Goal: Use online tool/utility: Utilize a website feature to perform a specific function

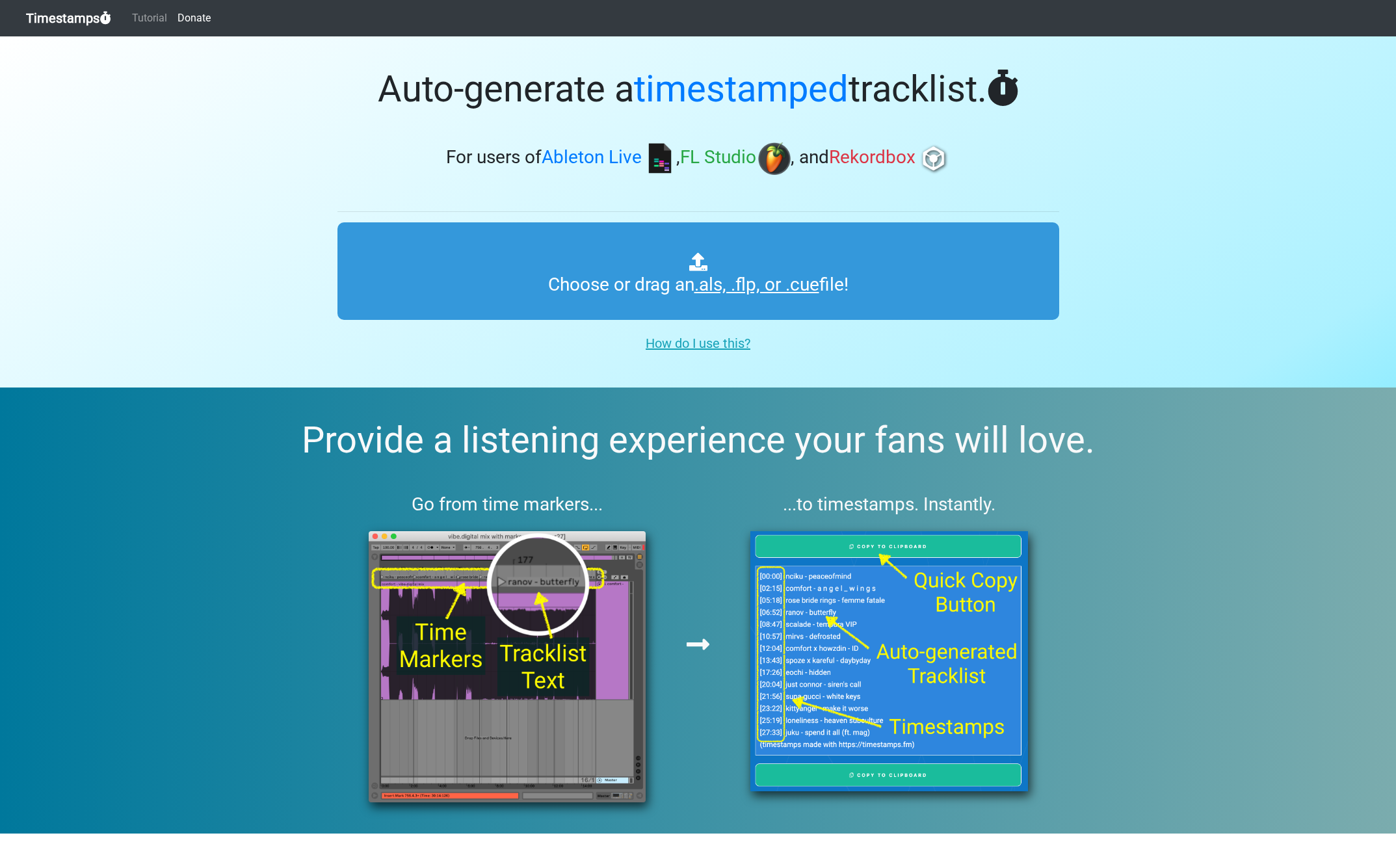
type input "C:\fakepath\Spinnin' Sessions 646 ts.als"
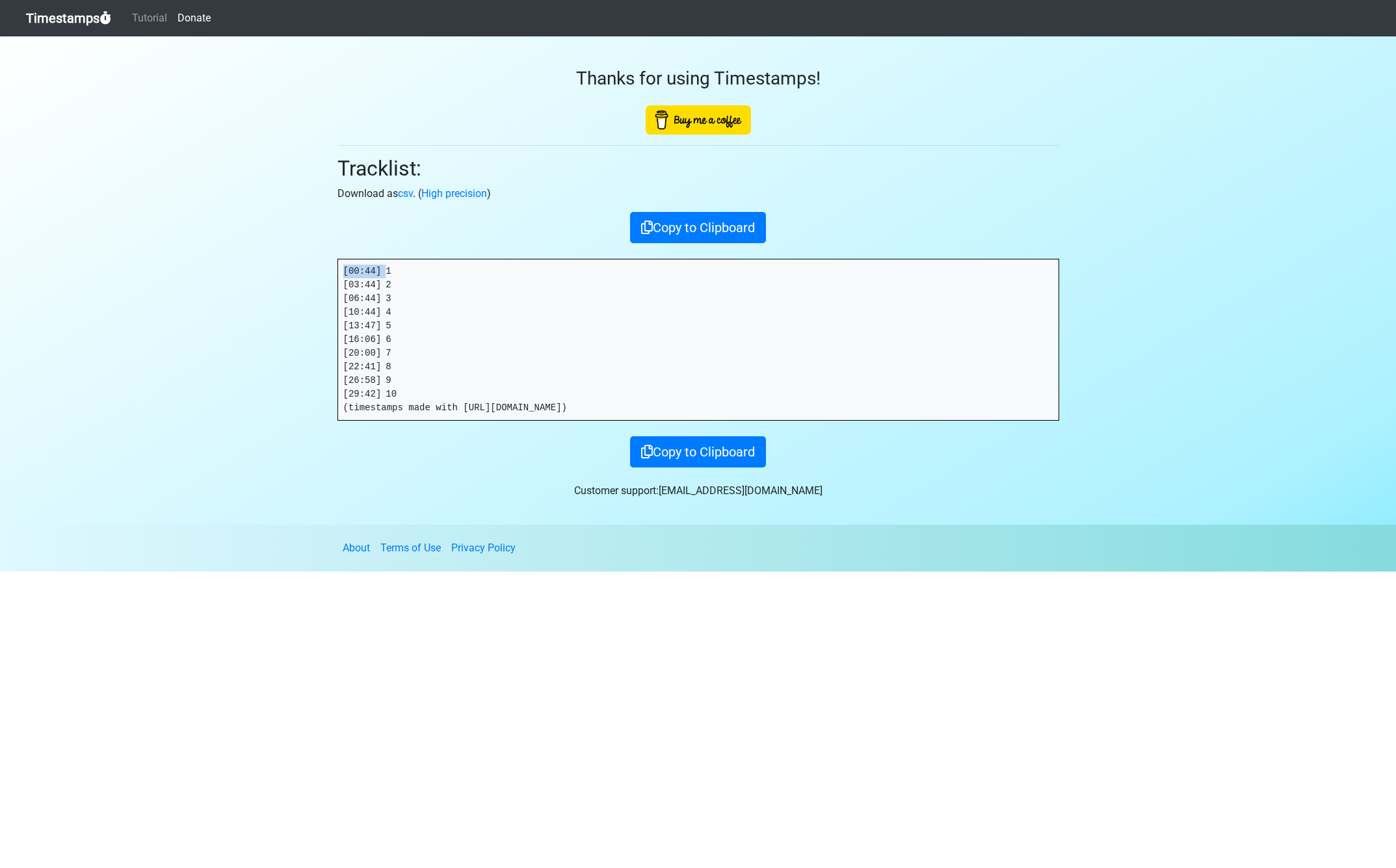
drag, startPoint x: 388, startPoint y: 271, endPoint x: 175, endPoint y: 264, distance: 213.1
click at [175, 264] on section "Thanks for using Timestamps! Tracklist: Download as csv . ( High precision ) Co…" at bounding box center [698, 280] width 1396 height 488
copy pre "[00:44]"
drag, startPoint x: 372, startPoint y: 284, endPoint x: 331, endPoint y: 284, distance: 41.0
click at [331, 284] on div "Thanks for using Timestamps! Tracklist: Download as csv . ( High precision ) Co…" at bounding box center [698, 252] width 741 height 431
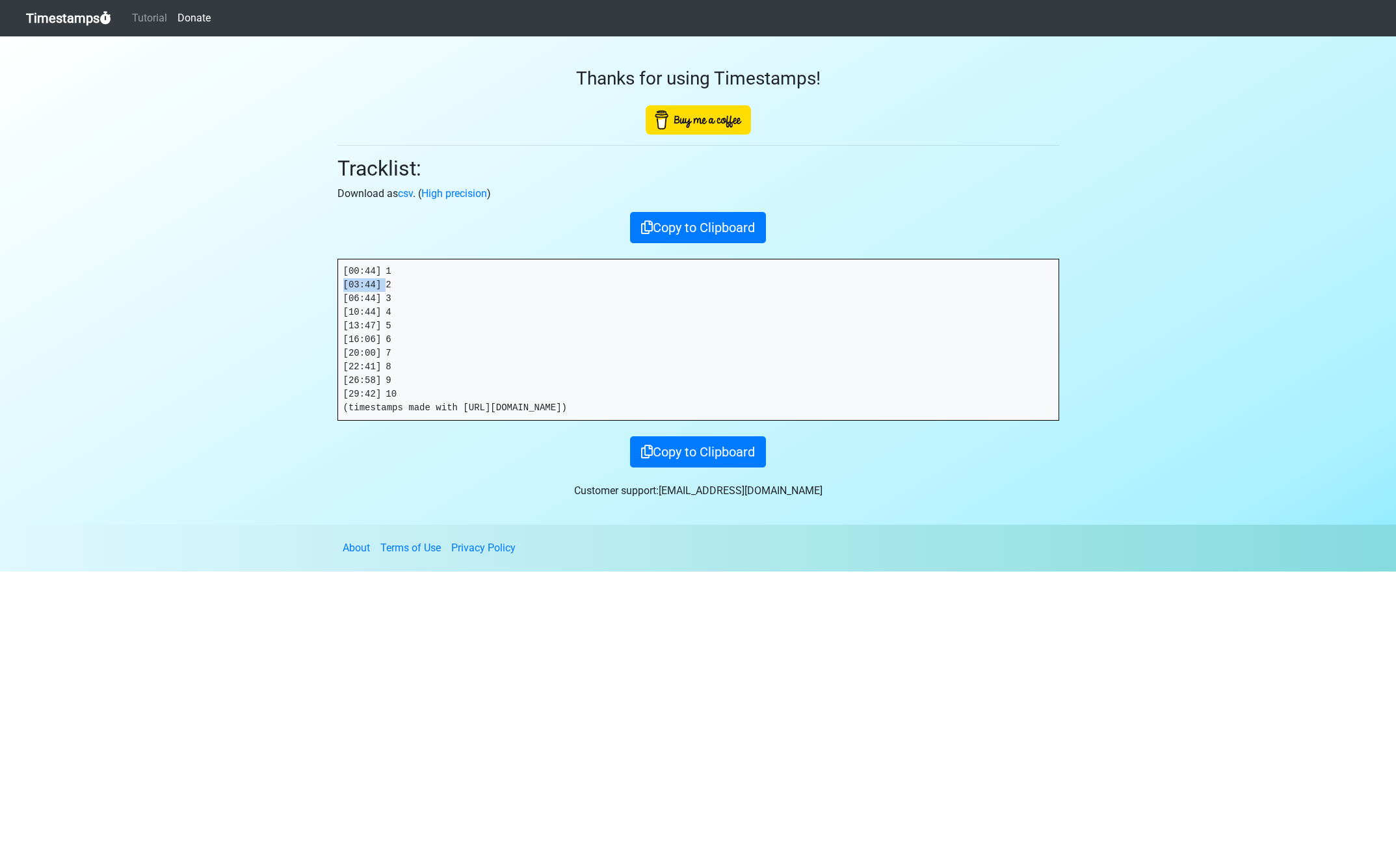
copy pre "[03:44]"
drag, startPoint x: 388, startPoint y: 301, endPoint x: 308, endPoint y: 298, distance: 80.1
click at [308, 298] on section "Thanks for using Timestamps! Tracklist: Download as csv . ( High precision ) Co…" at bounding box center [698, 280] width 1396 height 488
copy pre "[06:44]"
drag, startPoint x: 386, startPoint y: 312, endPoint x: 286, endPoint y: 309, distance: 100.0
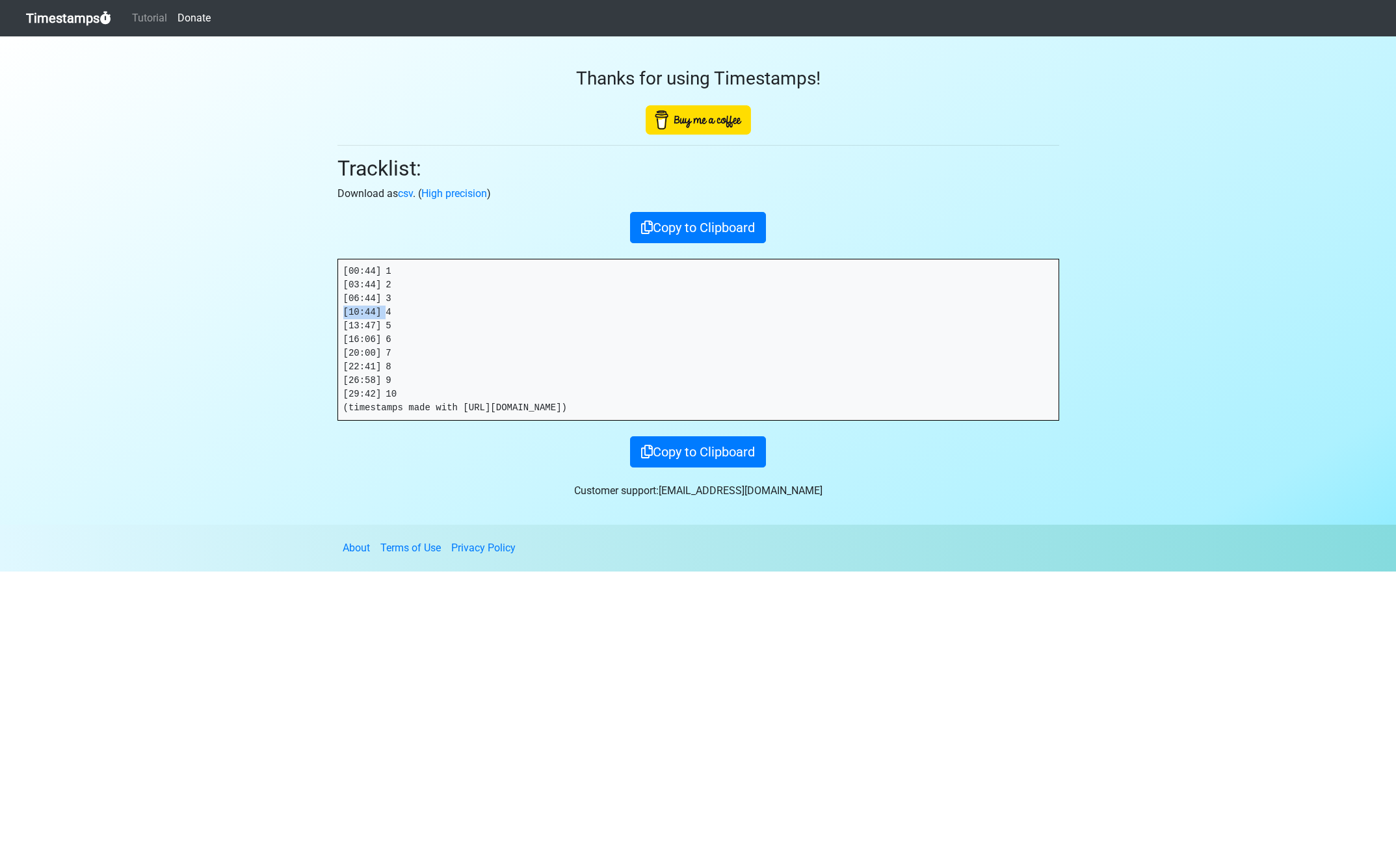
click at [286, 309] on section "Thanks for using Timestamps! Tracklist: Download as csv . ( High precision ) Co…" at bounding box center [698, 280] width 1396 height 488
copy pre "[10:44]"
drag, startPoint x: 385, startPoint y: 325, endPoint x: 290, endPoint y: 320, distance: 95.1
click at [291, 321] on section "Thanks for using Timestamps! Tracklist: Download as csv . ( High precision ) Co…" at bounding box center [698, 280] width 1396 height 488
copy pre "[13:47]"
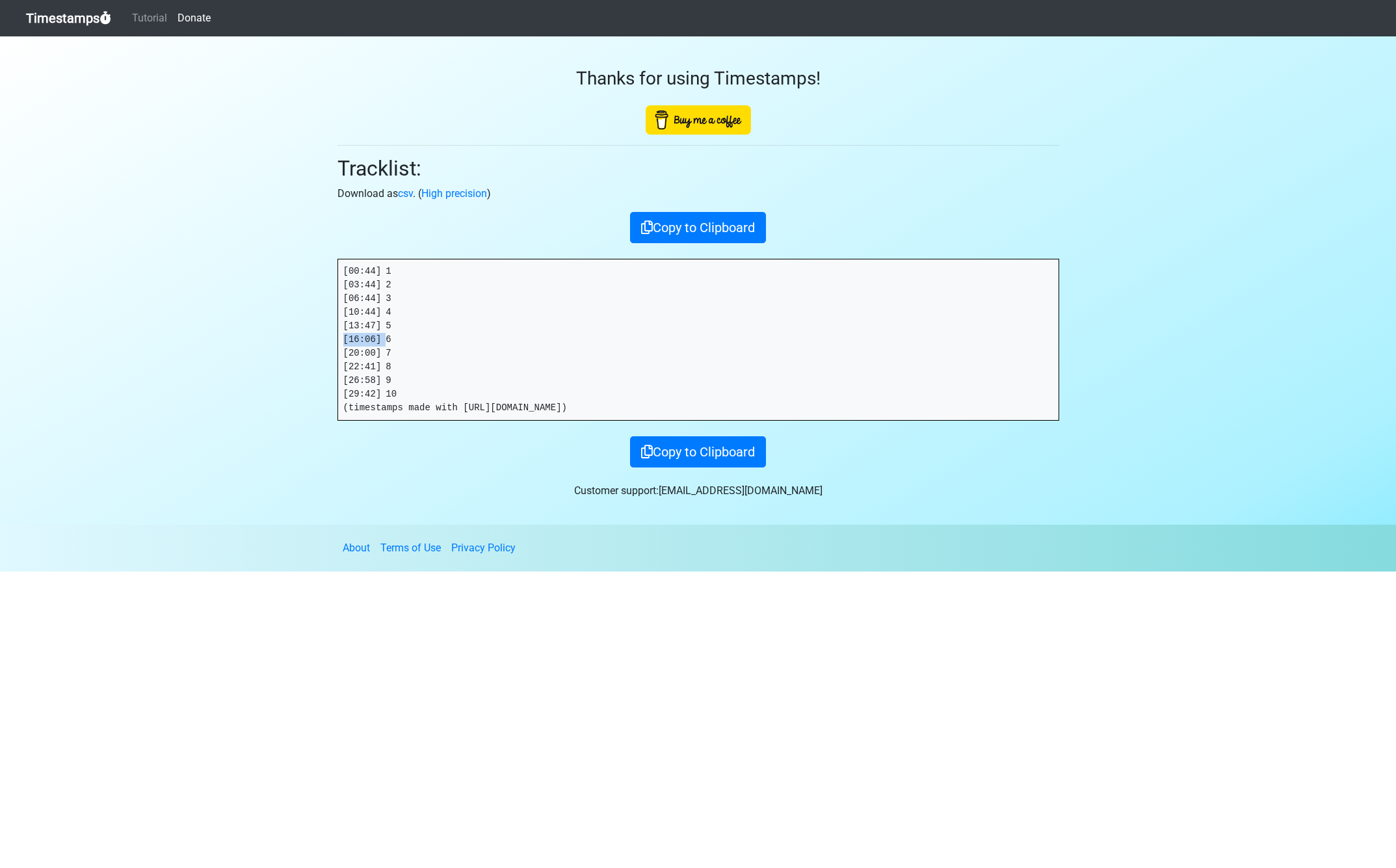
drag, startPoint x: 386, startPoint y: 340, endPoint x: 255, endPoint y: 333, distance: 131.2
click at [255, 333] on section "Thanks for using Timestamps! Tracklist: Download as csv . ( High precision ) Co…" at bounding box center [698, 280] width 1396 height 488
copy pre "[16:06]"
drag, startPoint x: 386, startPoint y: 351, endPoint x: 266, endPoint y: 347, distance: 120.1
click at [268, 348] on section "Thanks for using Timestamps! Tracklist: Download as csv . ( High precision ) Co…" at bounding box center [698, 280] width 1396 height 488
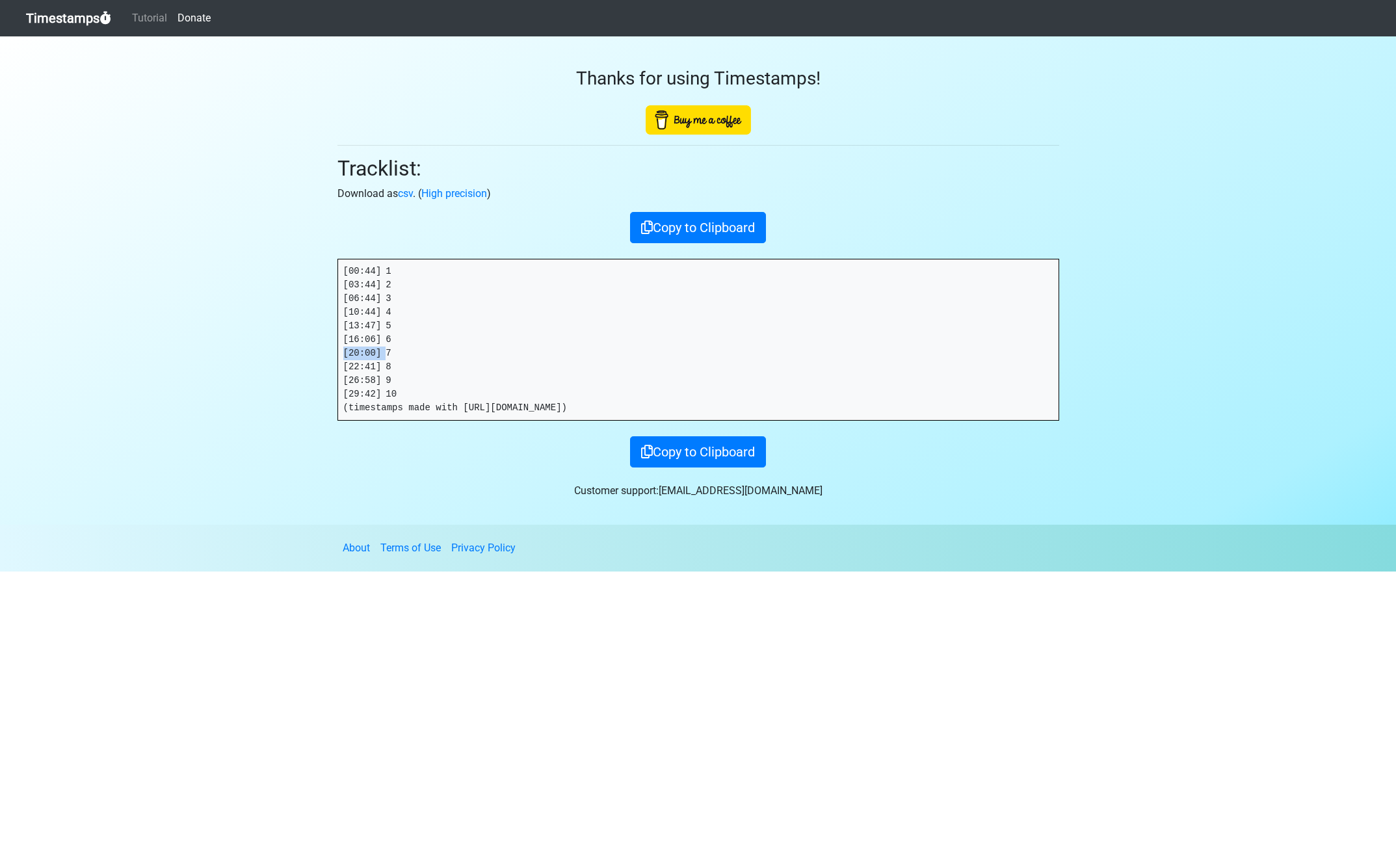
copy pre "[20:00]"
drag, startPoint x: 387, startPoint y: 366, endPoint x: 297, endPoint y: 366, distance: 90.0
click at [297, 366] on section "Thanks for using Timestamps! Tracklist: Download as csv . ( High precision ) Co…" at bounding box center [698, 280] width 1396 height 488
copy pre "[22:41]"
drag, startPoint x: 386, startPoint y: 378, endPoint x: 263, endPoint y: 378, distance: 123.0
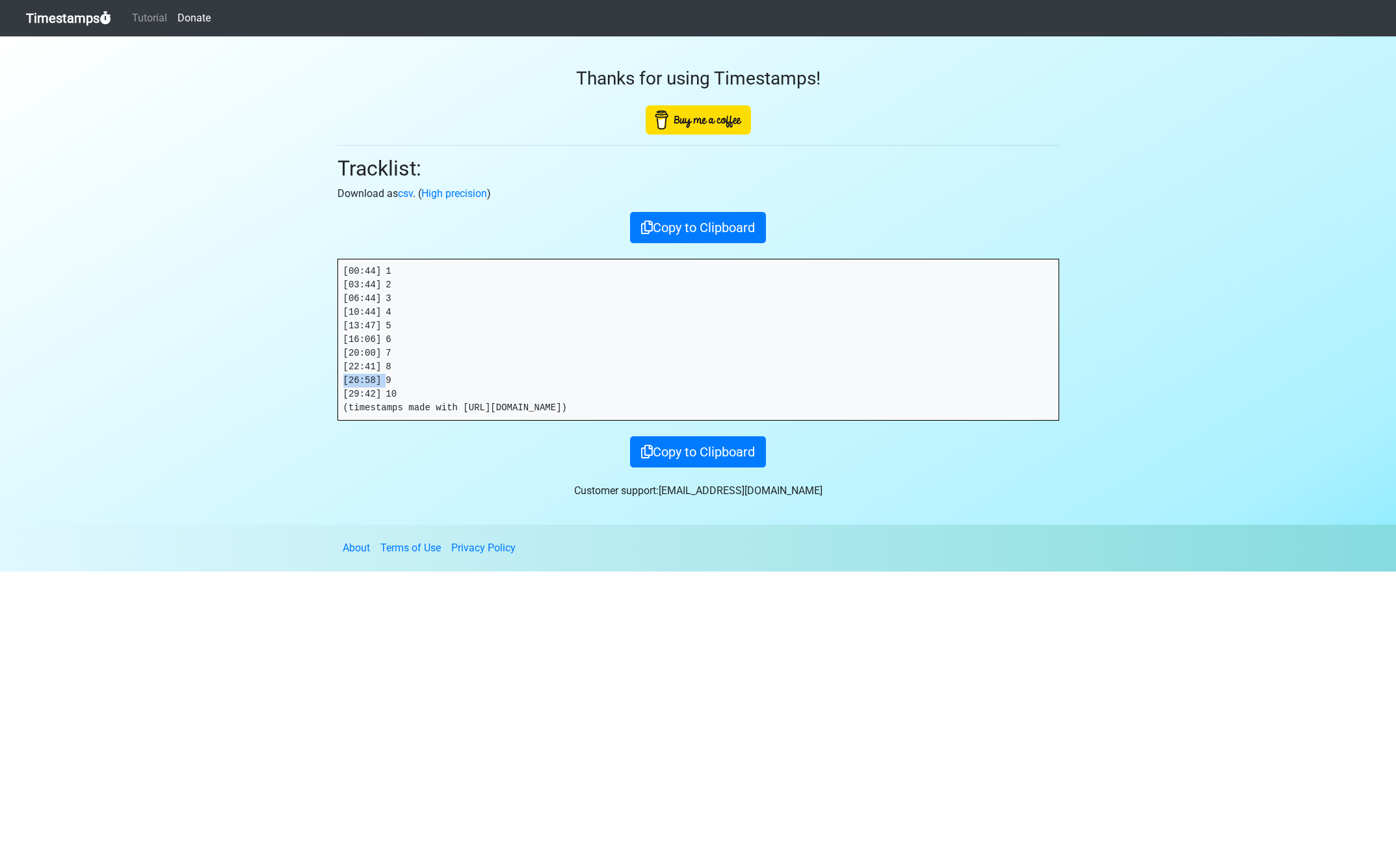
click at [274, 376] on section "Thanks for using Timestamps! Tracklist: Download as csv . ( High precision ) Co…" at bounding box center [698, 280] width 1396 height 488
copy pre "[26:58]"
drag, startPoint x: 386, startPoint y: 394, endPoint x: 242, endPoint y: 388, distance: 144.1
click at [242, 388] on section "Thanks for using Timestamps! Tracklist: Download as csv . ( High precision ) Co…" at bounding box center [698, 280] width 1396 height 488
copy pre "[29:42]"
